Goal: Task Accomplishment & Management: Manage account settings

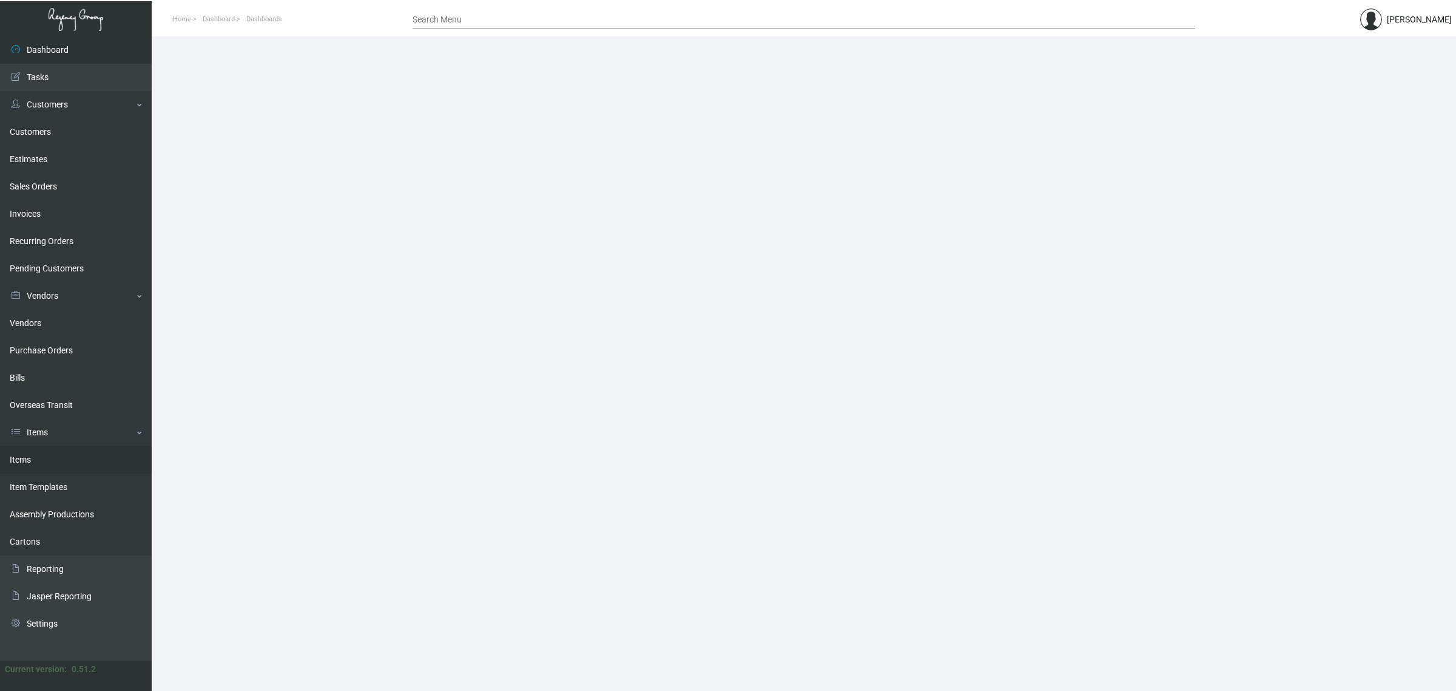
click at [46, 462] on link "Items" at bounding box center [76, 459] width 152 height 27
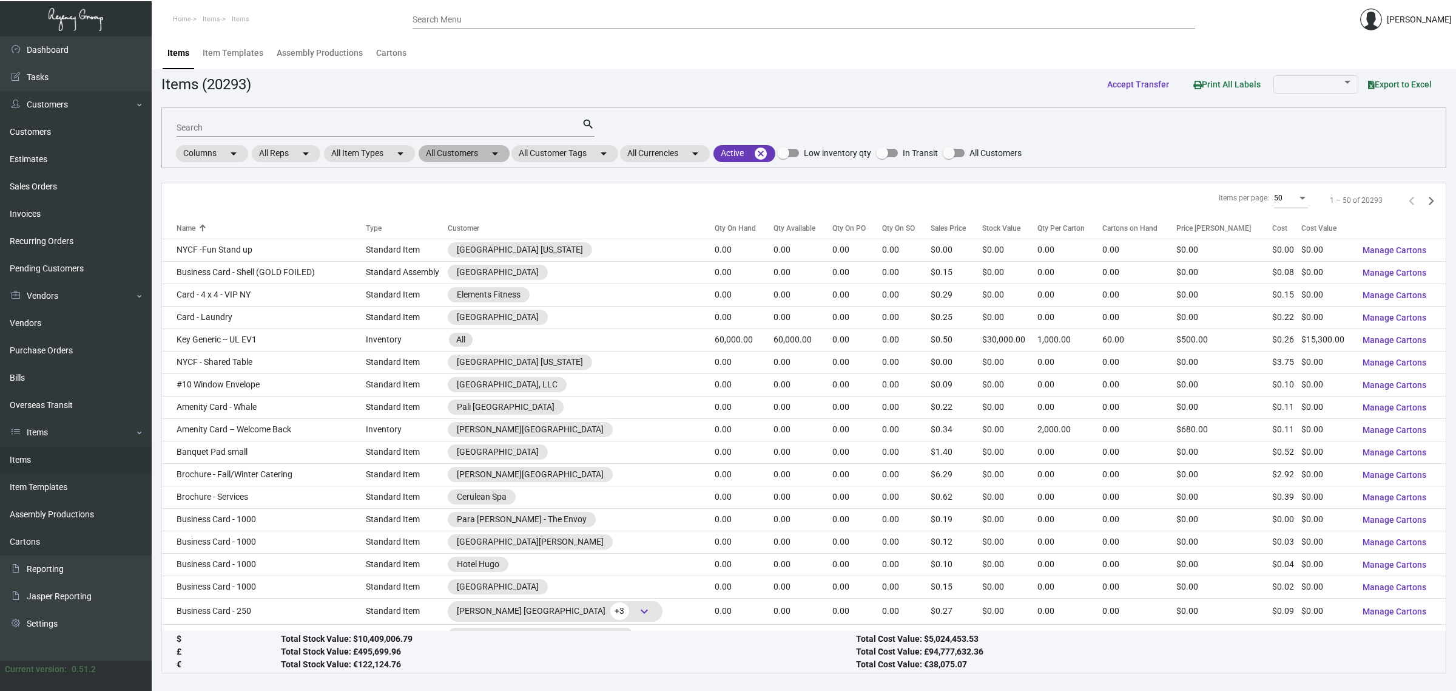
click at [495, 154] on mat-icon "arrow_drop_down" at bounding box center [495, 153] width 15 height 15
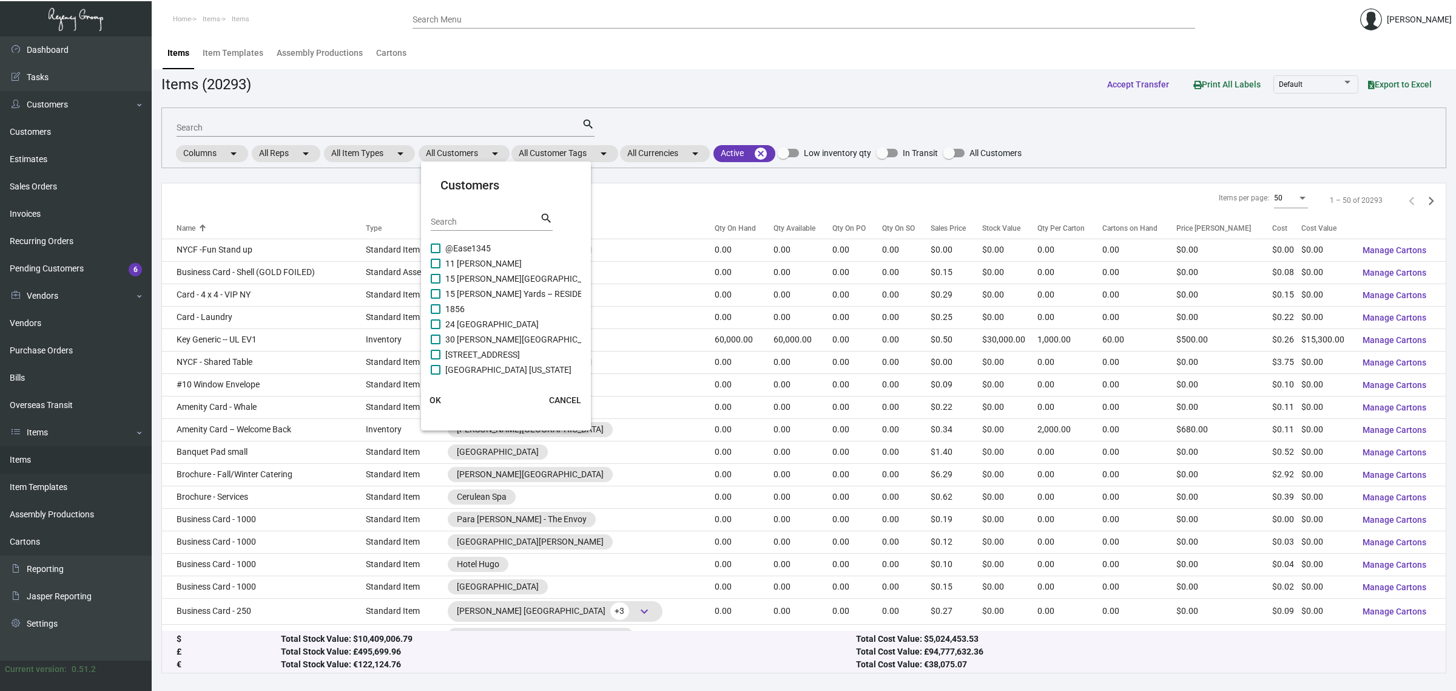
click at [459, 212] on div "Search" at bounding box center [485, 221] width 109 height 19
type input "raffle"
click at [485, 290] on span "Raffles London at [GEOGRAPHIC_DATA]" at bounding box center [520, 293] width 150 height 15
click at [436, 299] on input "Raffles London at [GEOGRAPHIC_DATA]" at bounding box center [435, 299] width 1 height 1
checkbox input "true"
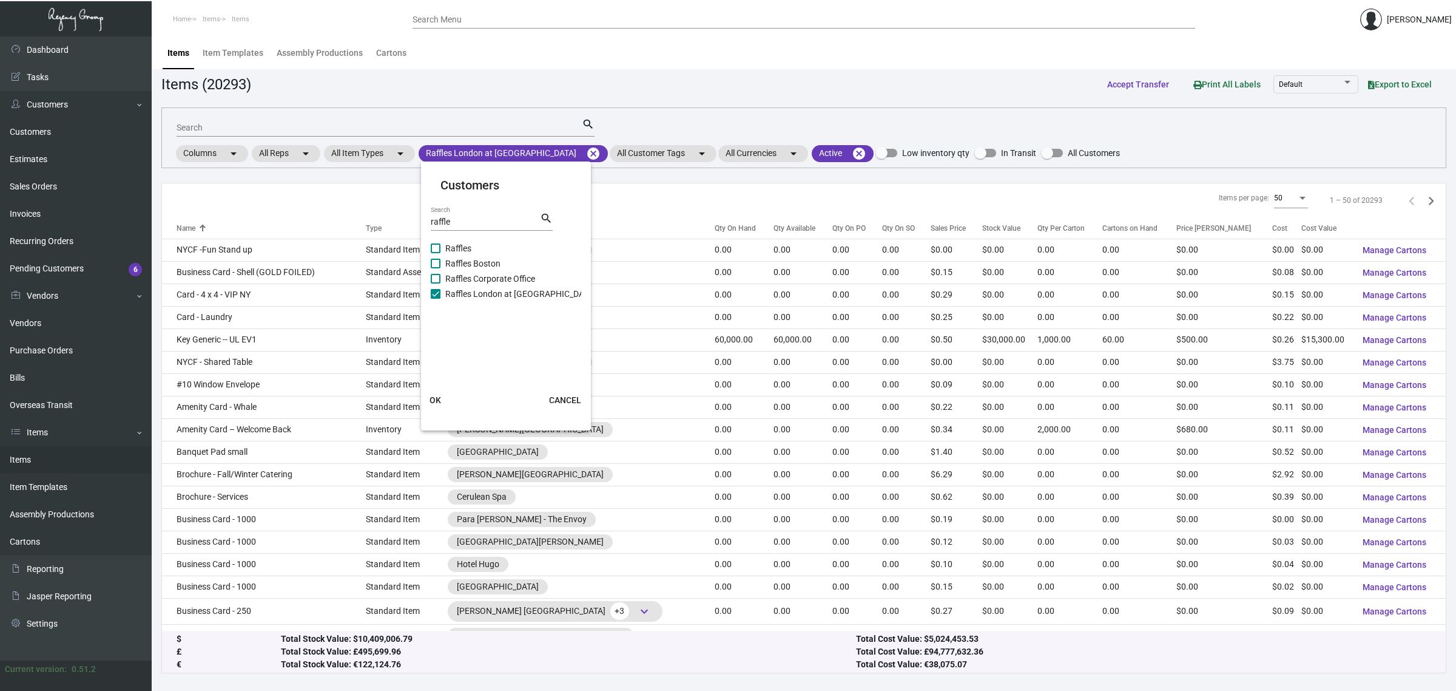
click at [438, 395] on span "OK" at bounding box center [436, 400] width 12 height 10
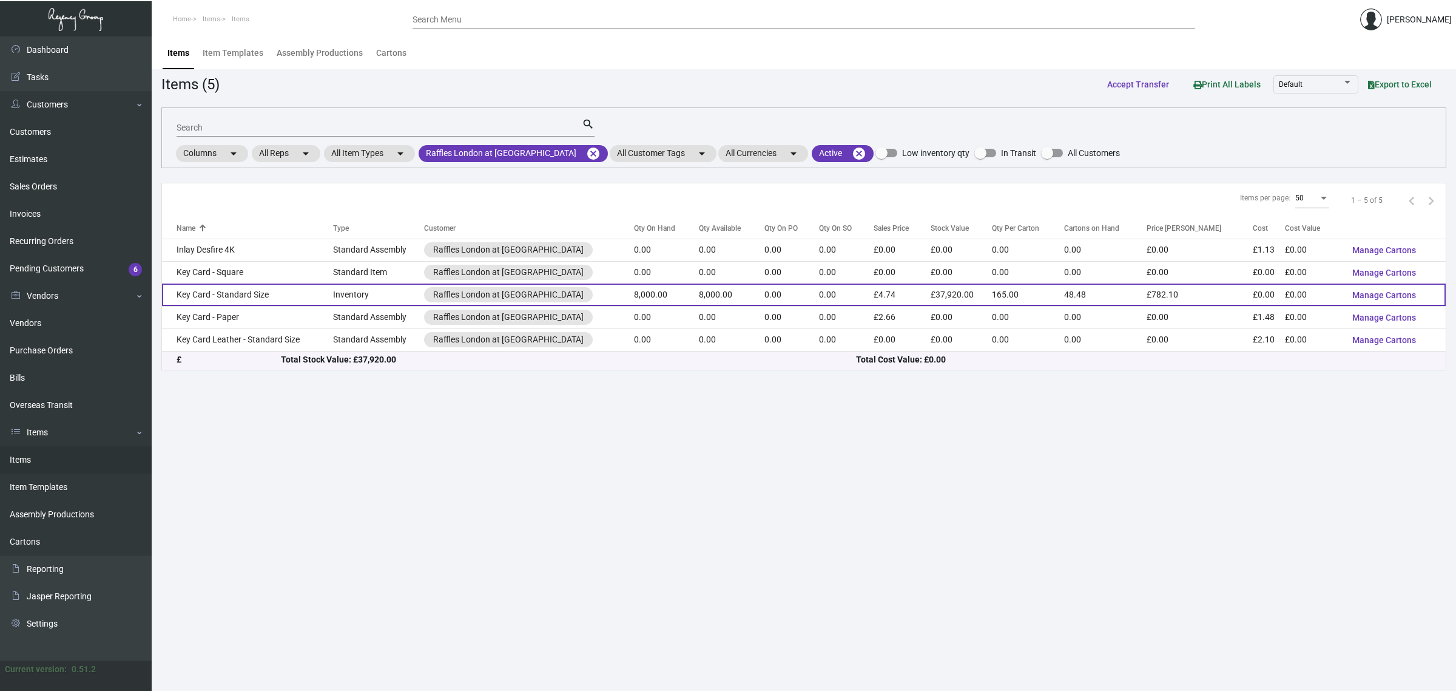
click at [765, 292] on td "0.00" at bounding box center [792, 294] width 55 height 22
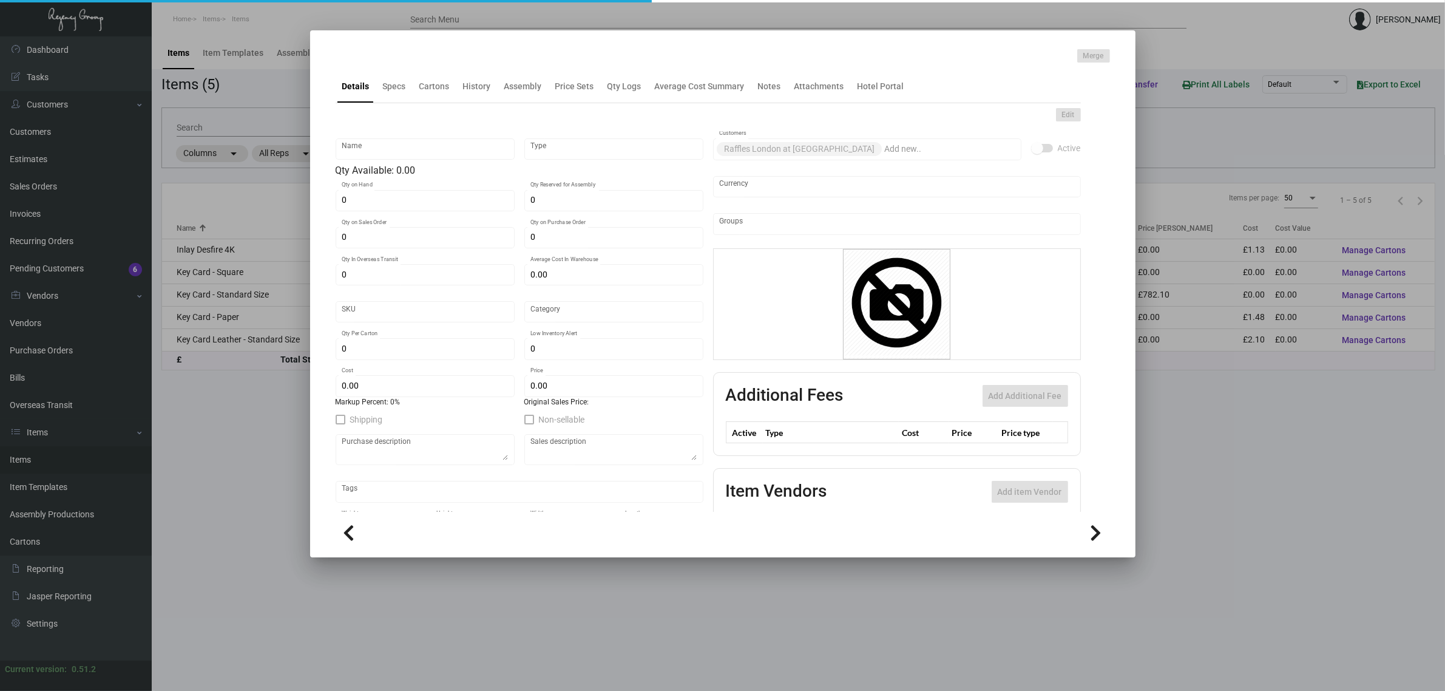
type input "Key Card - Standard Size"
type input "Inventory"
type input "8,000"
type input "£ 0.00"
type input "Standard"
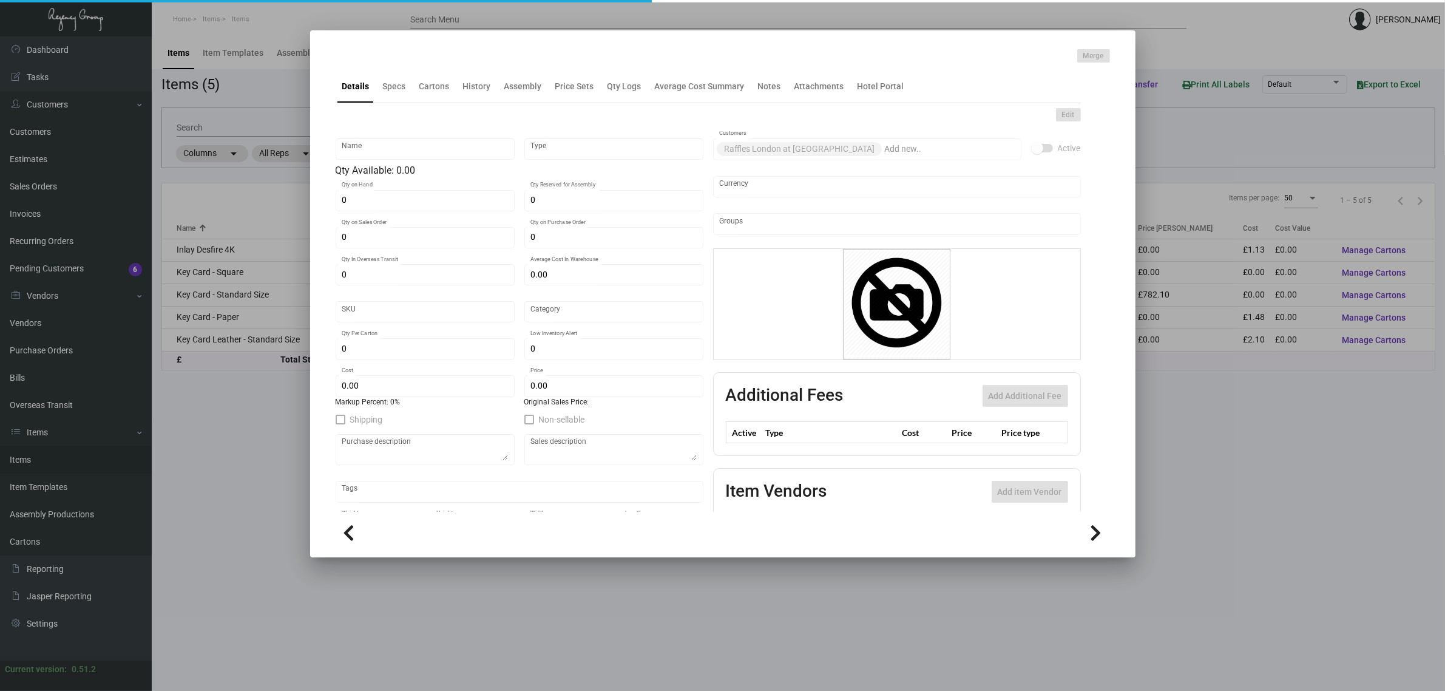
type input "165"
type input "£ 0.00"
type input "£ 4.74"
checkbox input "true"
type input "United Kingdom Pound £"
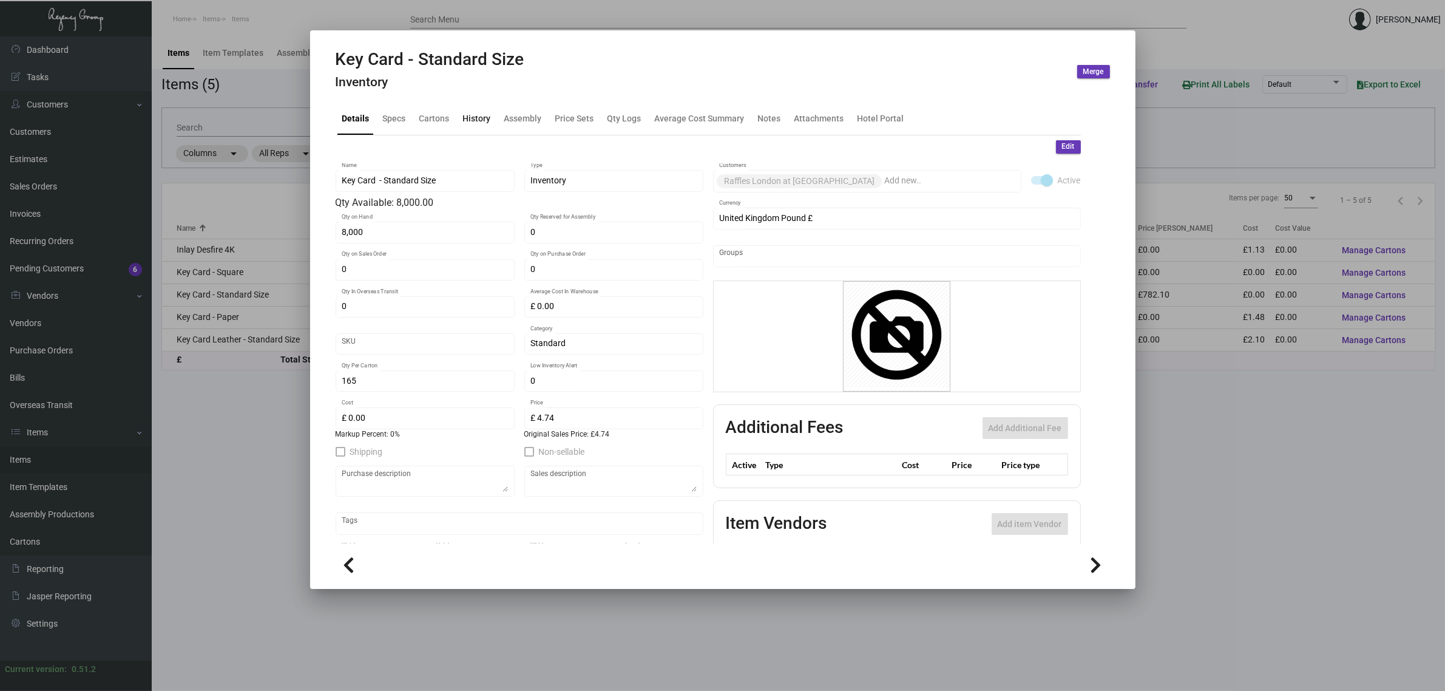
click at [470, 120] on div "History" at bounding box center [477, 118] width 28 height 13
